Goal: Task Accomplishment & Management: Use online tool/utility

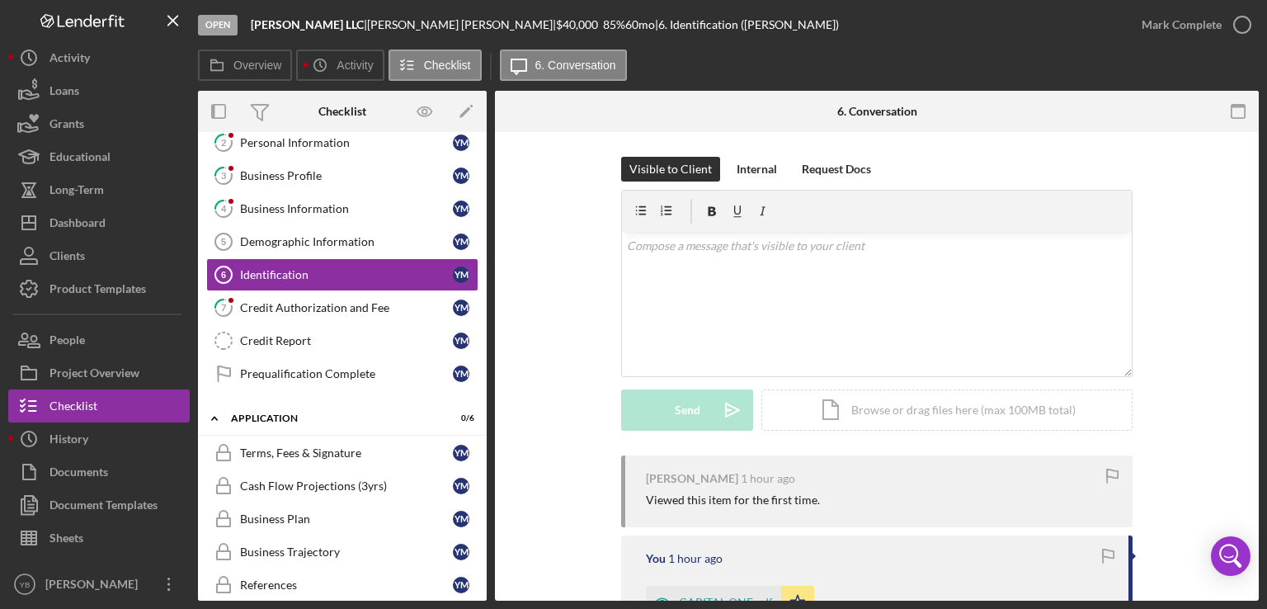
scroll to position [85, 0]
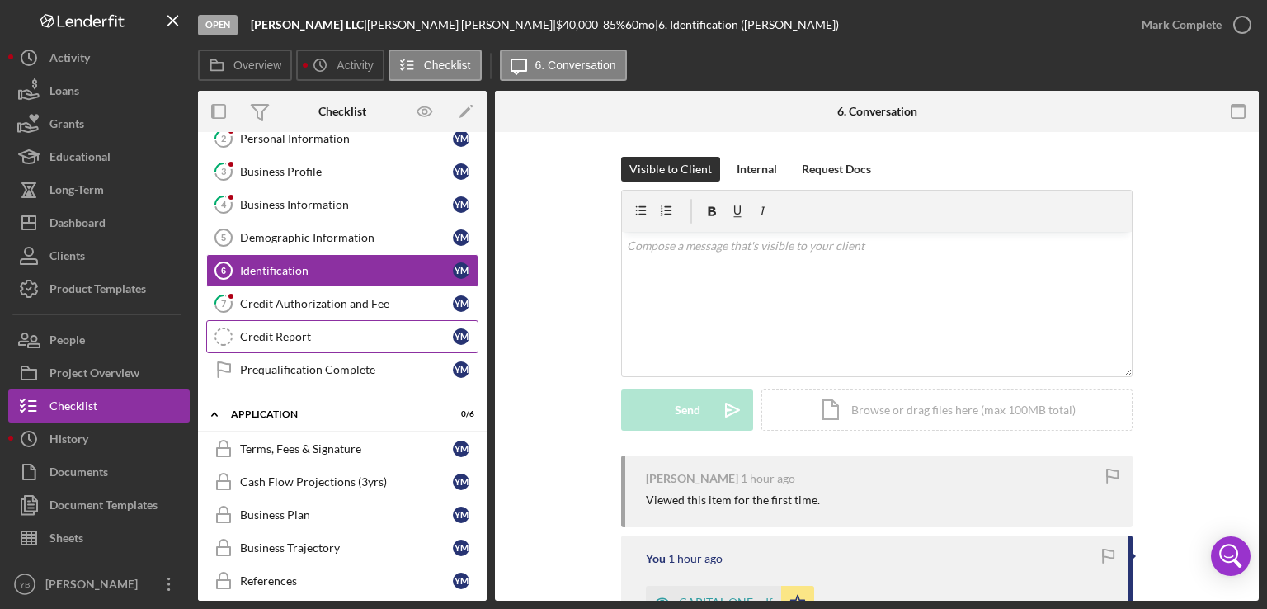
click at [296, 333] on div "Credit Report" at bounding box center [346, 336] width 213 height 13
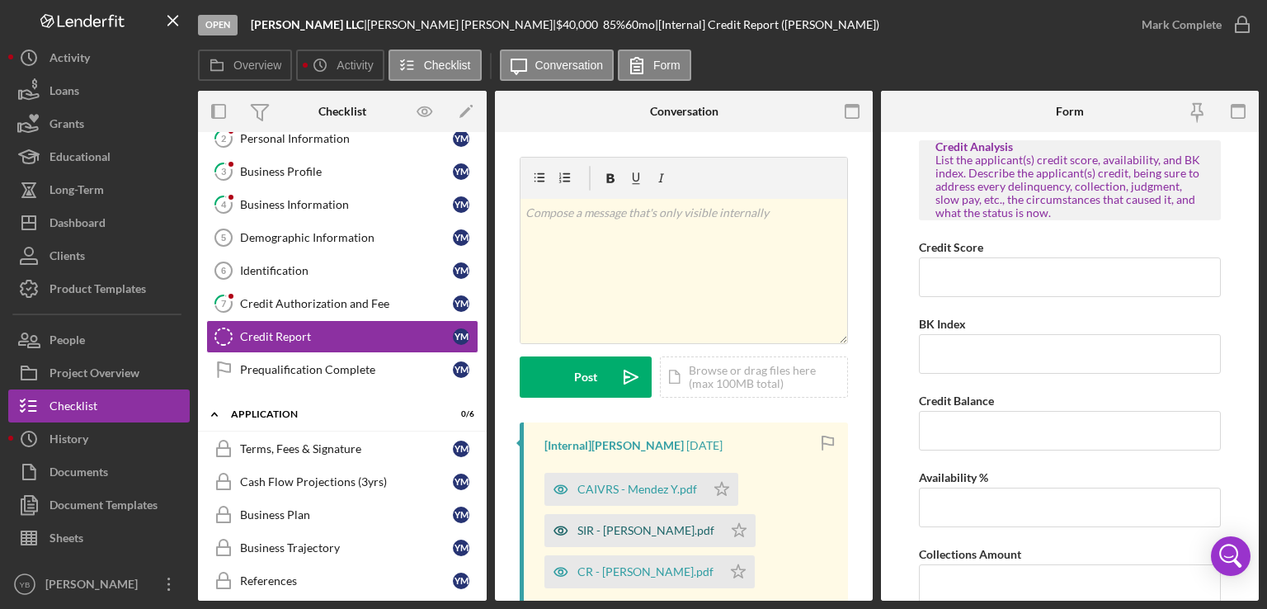
click at [624, 528] on div "SIR - [PERSON_NAME].pdf" at bounding box center [645, 530] width 137 height 13
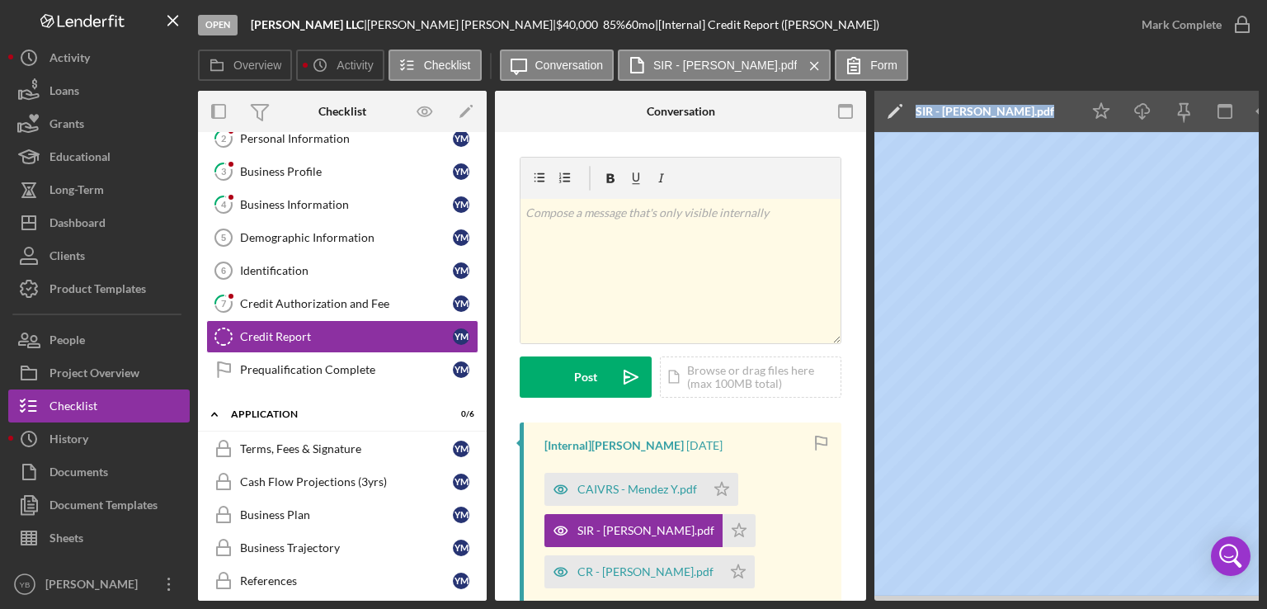
drag, startPoint x: 781, startPoint y: 601, endPoint x: 868, endPoint y: 591, distance: 87.1
click at [46, 415] on div "Open [PERSON_NAME] LLC | [PERSON_NAME] | $40,000 $40,000 85 % 60 mo | [Internal…" at bounding box center [633, 304] width 1267 height 609
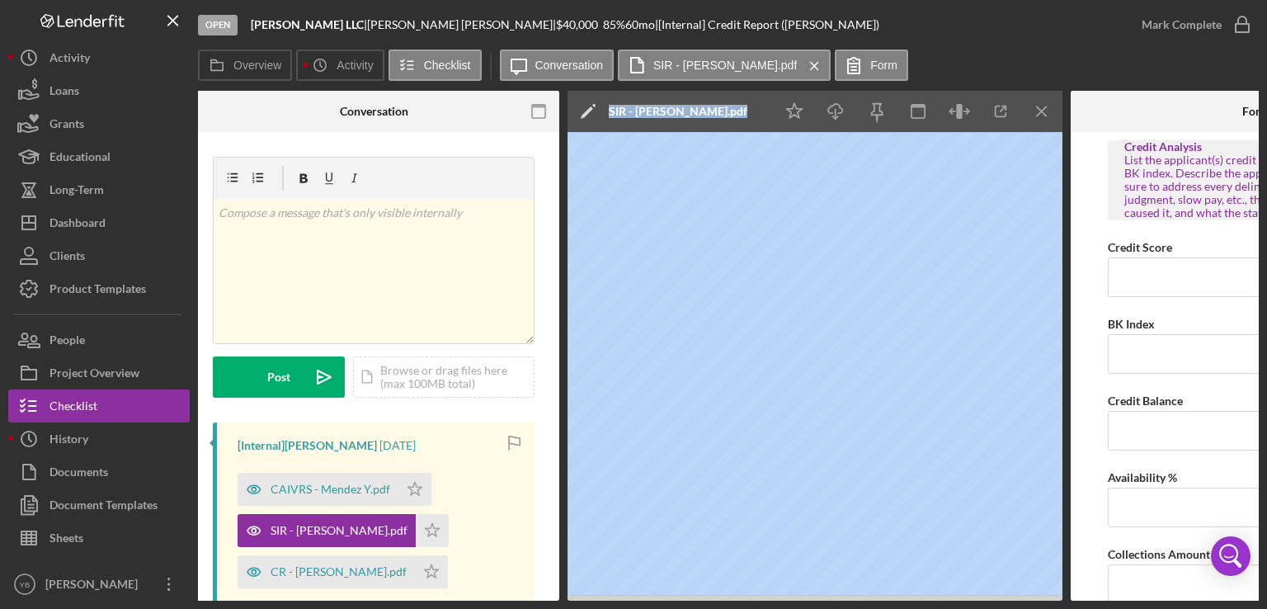
scroll to position [0, 309]
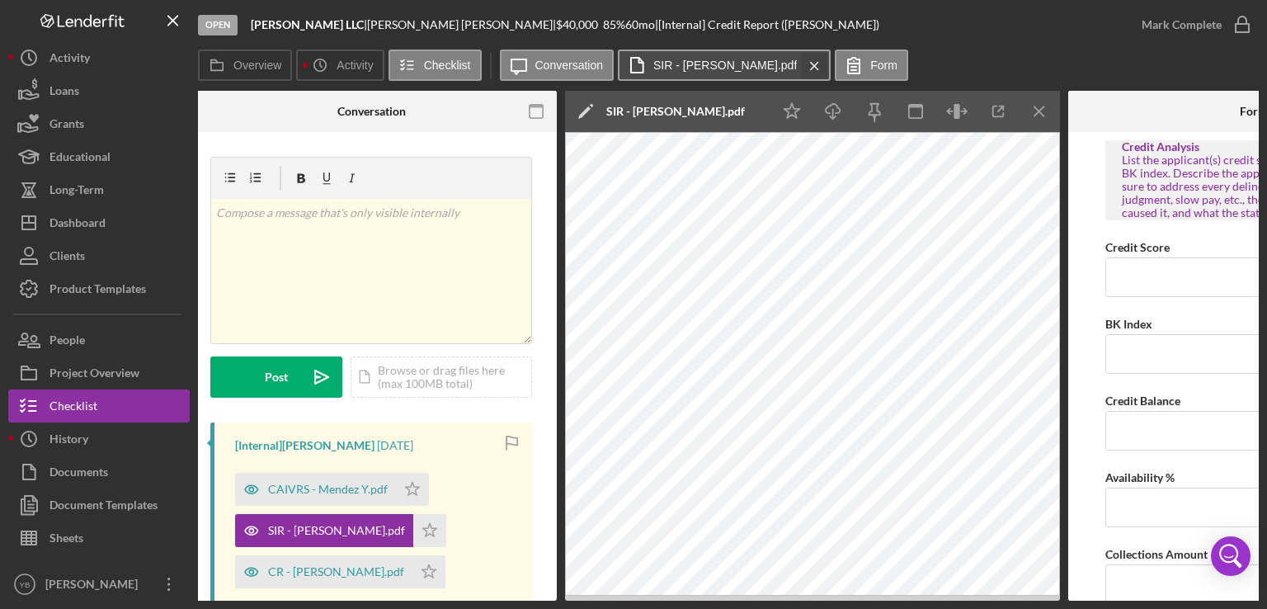
click at [810, 64] on g at bounding box center [813, 65] width 7 height 7
